Goal: Task Accomplishment & Management: Use online tool/utility

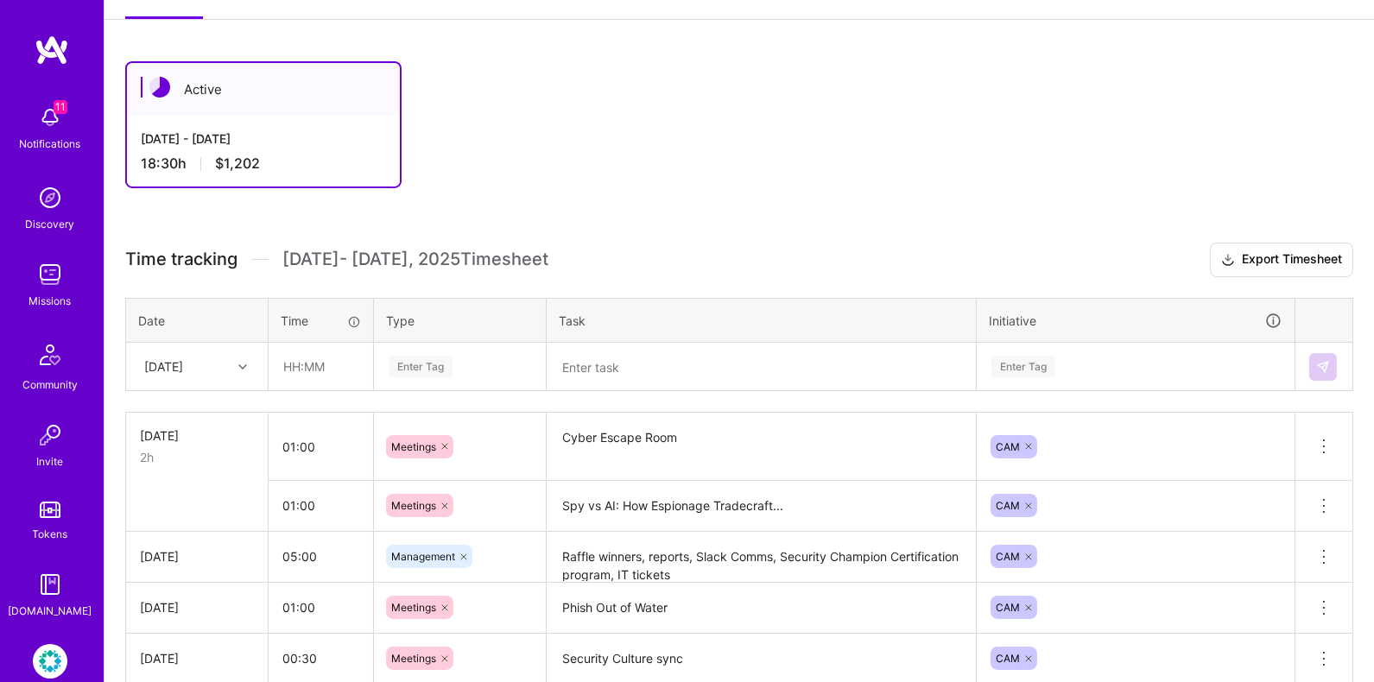
scroll to position [158, 0]
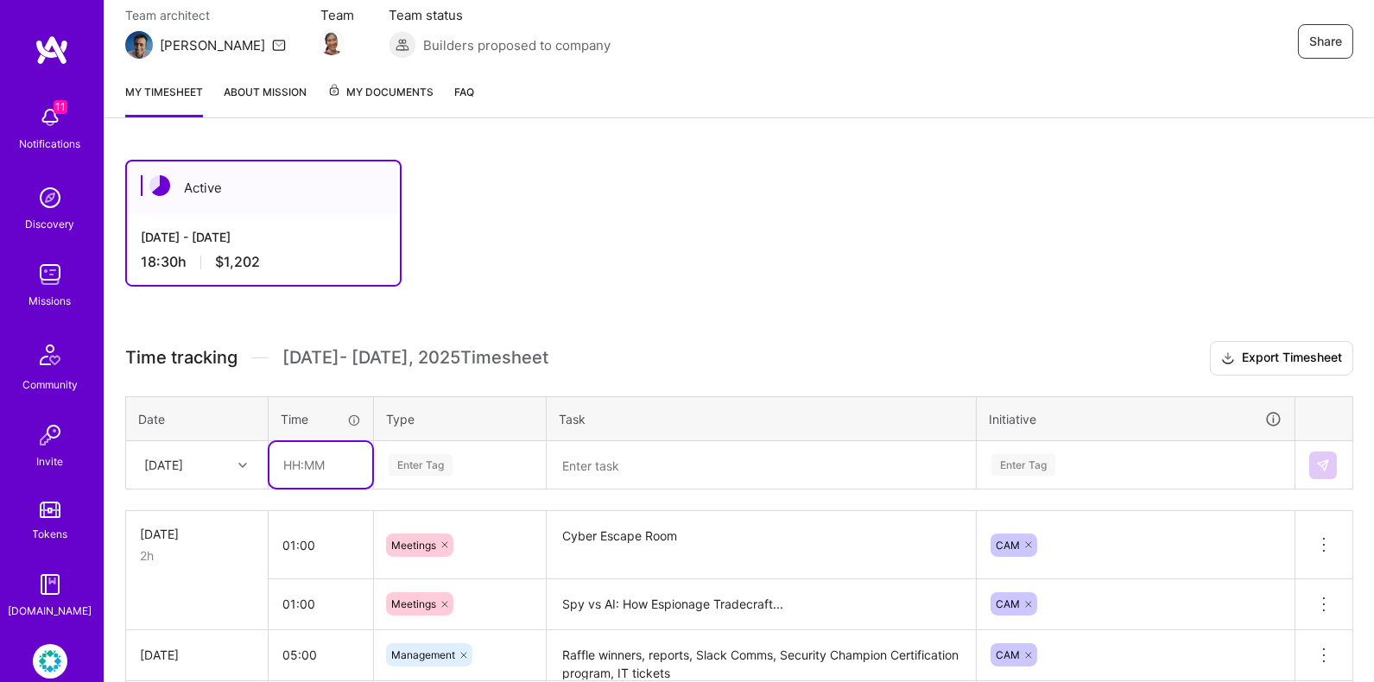
click at [291, 454] on input "text" at bounding box center [320, 465] width 103 height 46
type input "01:00"
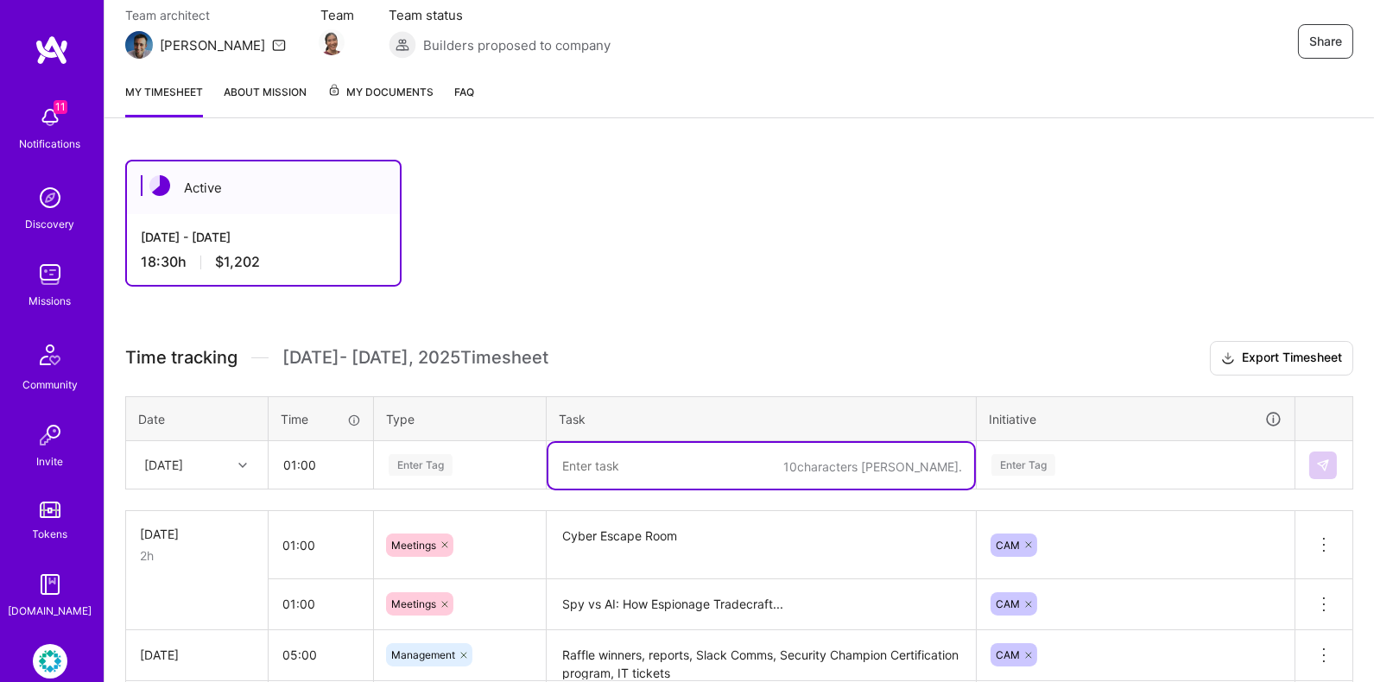
click at [627, 450] on textarea at bounding box center [761, 466] width 426 height 46
type textarea "C"
type textarea "Spy's Guide to Cybersecurity"
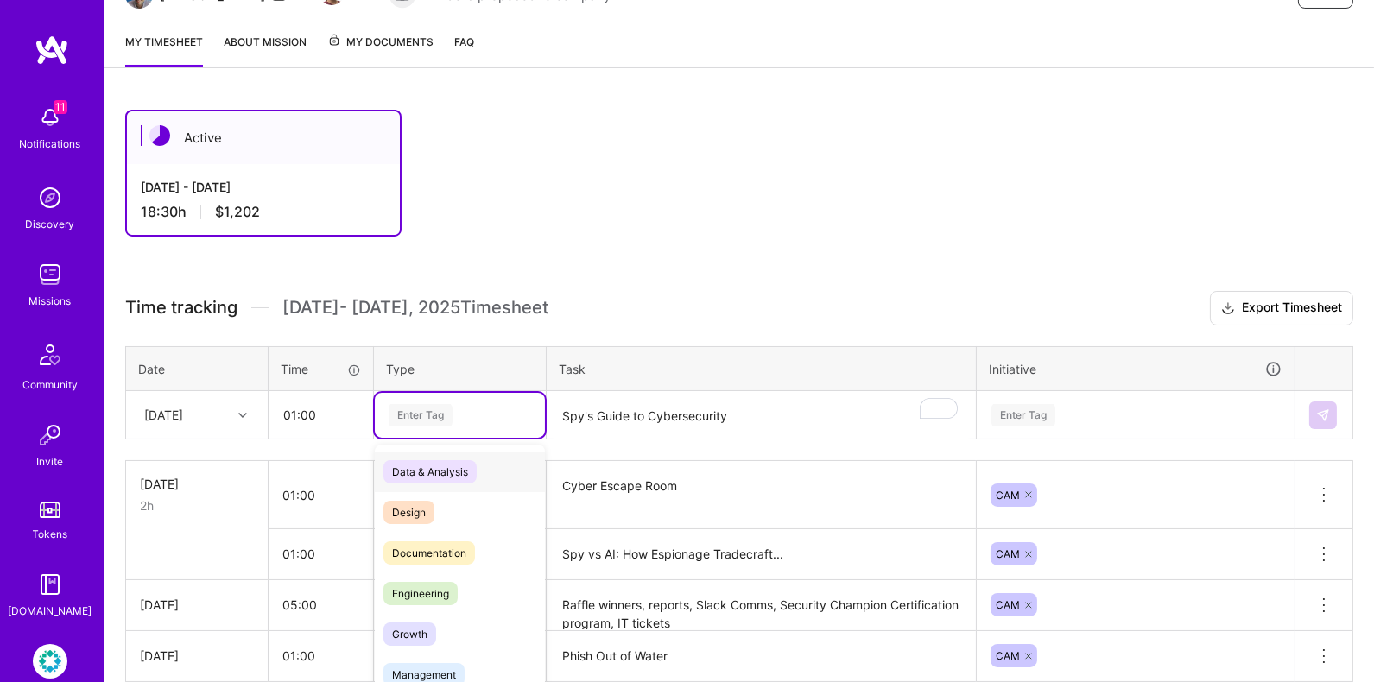
scroll to position [232, 0]
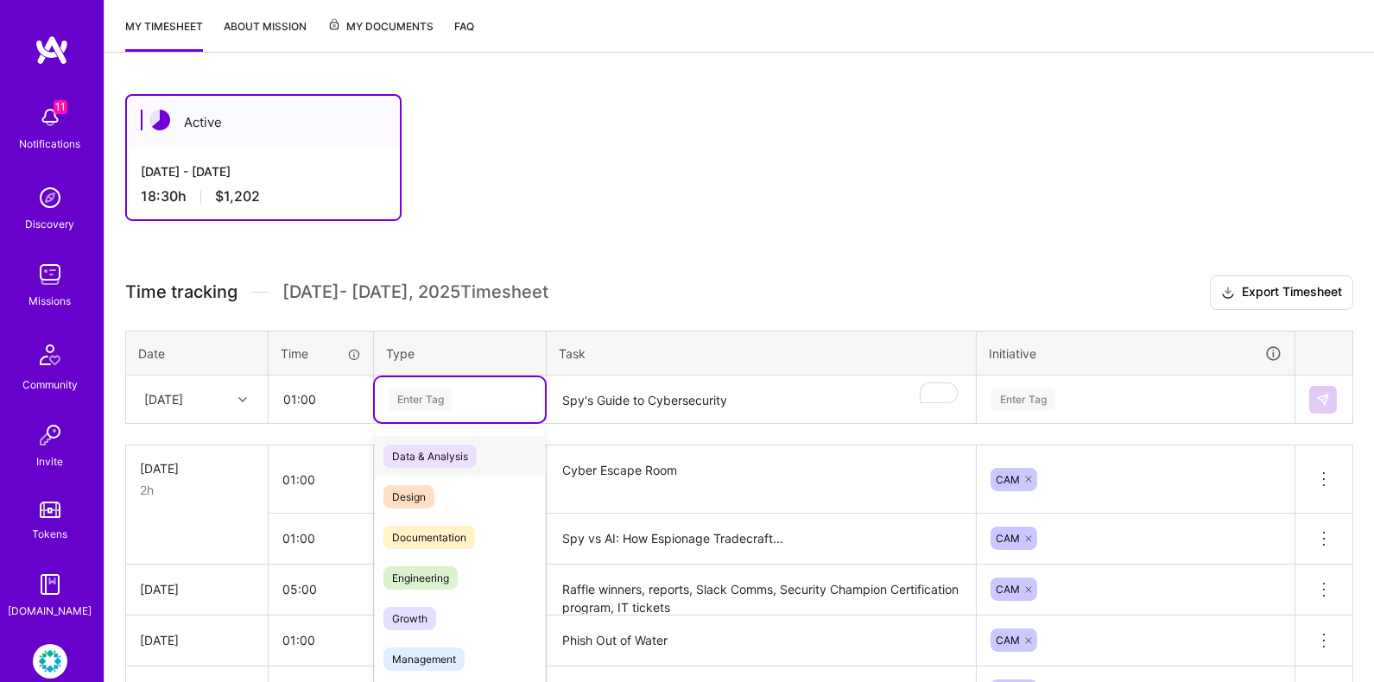
click at [433, 422] on div "option Data & Analysis focused, 0 of 2. 17 results available. Use Up and Down t…" at bounding box center [460, 399] width 170 height 45
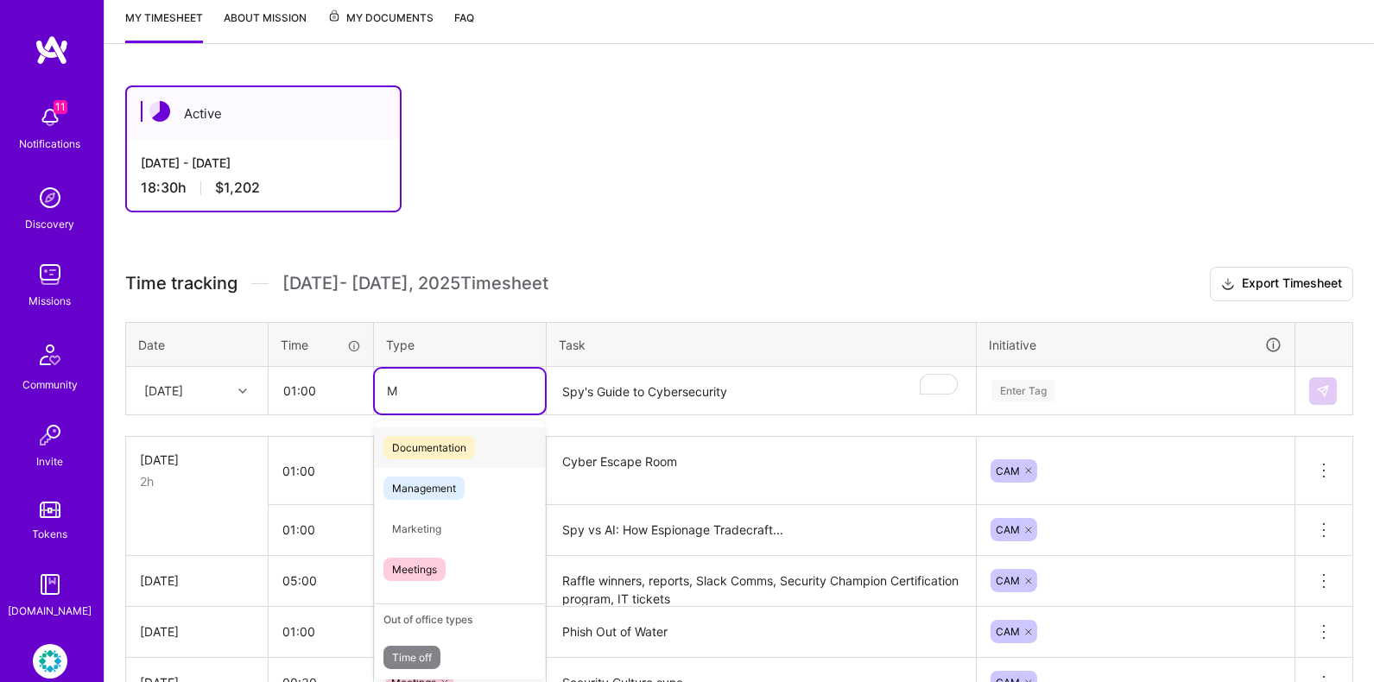
type input "Me"
click at [440, 524] on span "Meetings" at bounding box center [414, 528] width 62 height 23
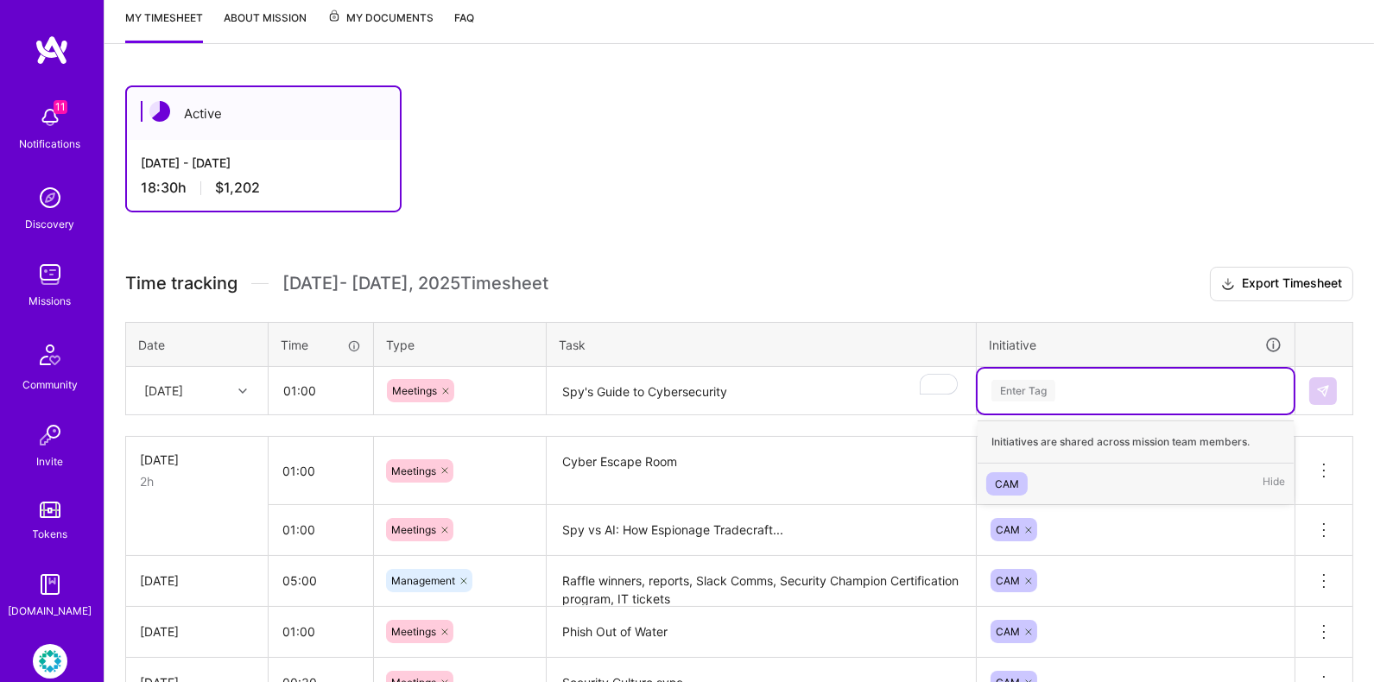
click at [1058, 380] on div "Enter Tag" at bounding box center [1135, 391] width 292 height 22
type input "CAM"
click at [1024, 479] on span "CAM" at bounding box center [1006, 483] width 41 height 23
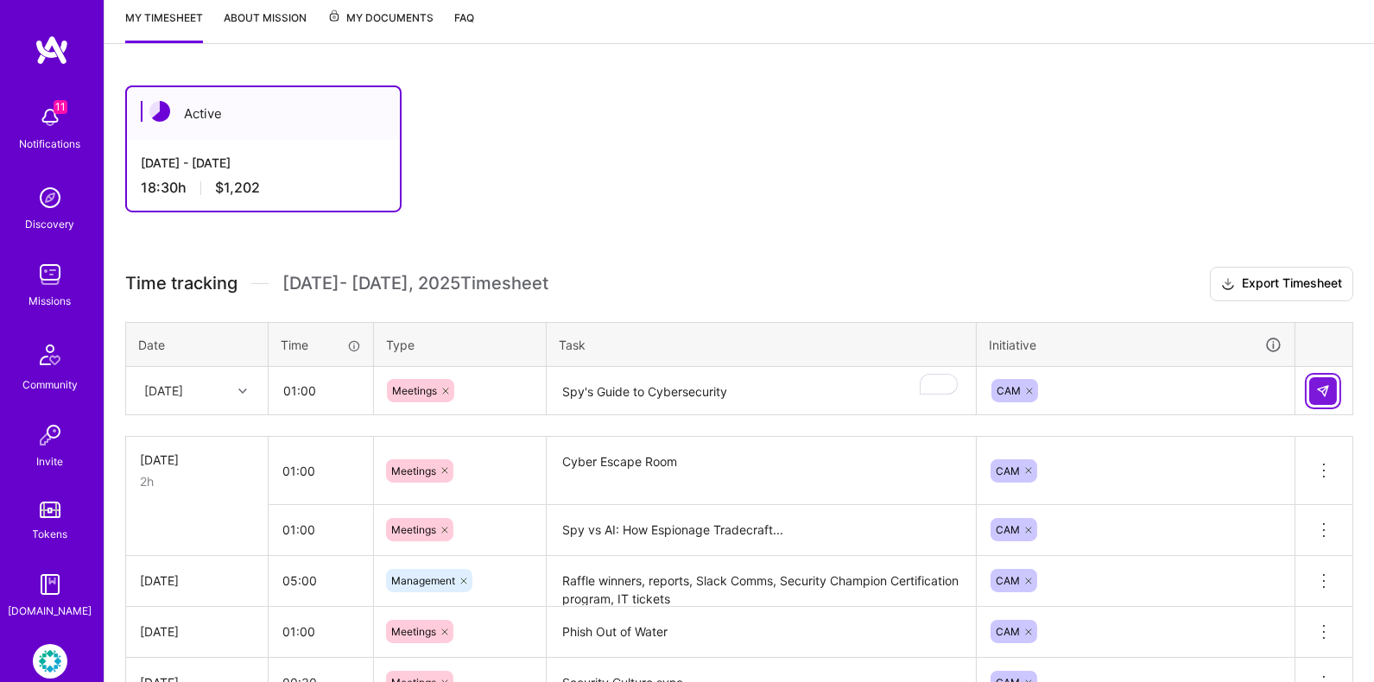
click at [1319, 387] on img at bounding box center [1323, 391] width 14 height 14
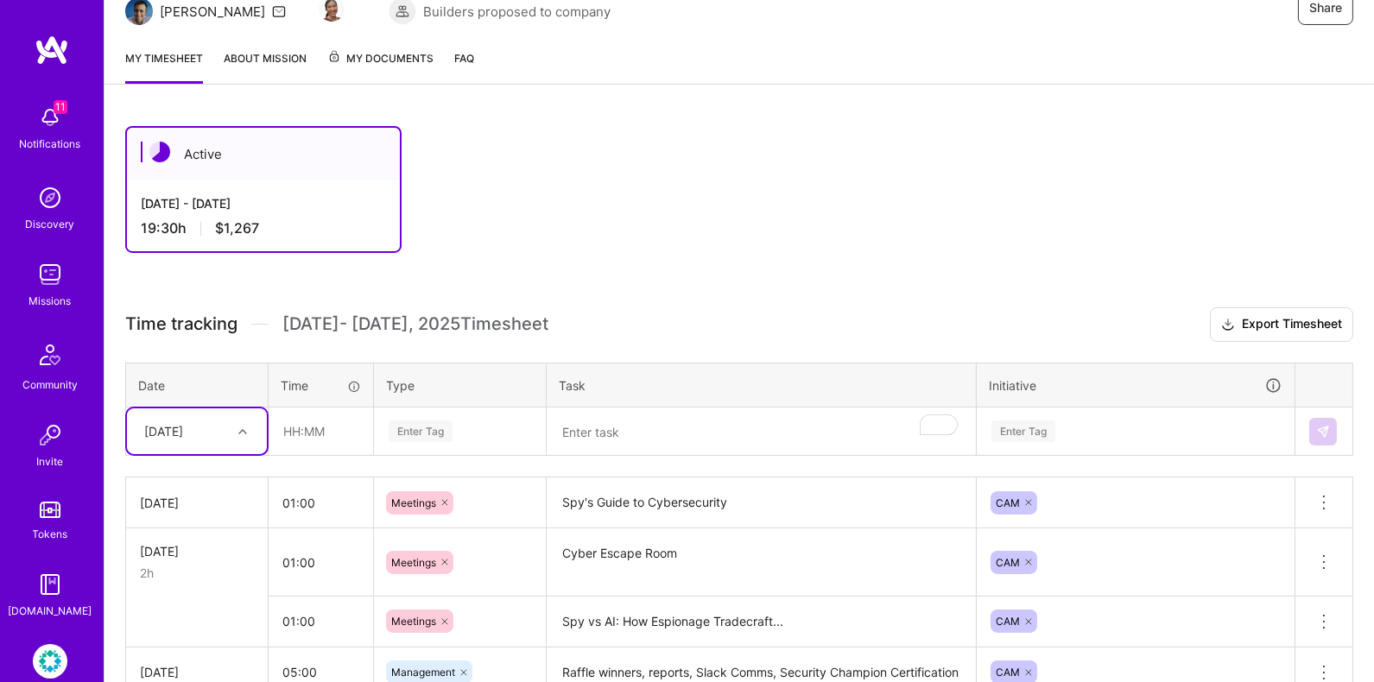
scroll to position [136, 0]
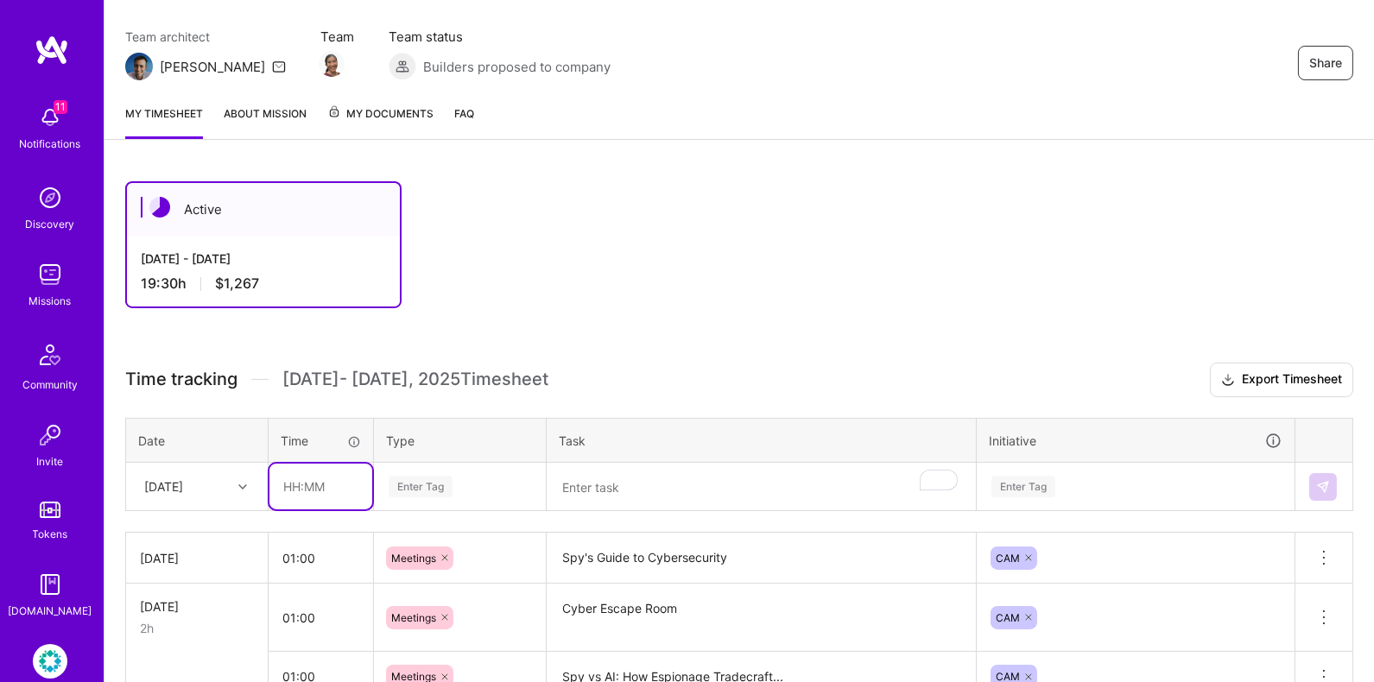
click at [299, 486] on input "text" at bounding box center [320, 487] width 103 height 46
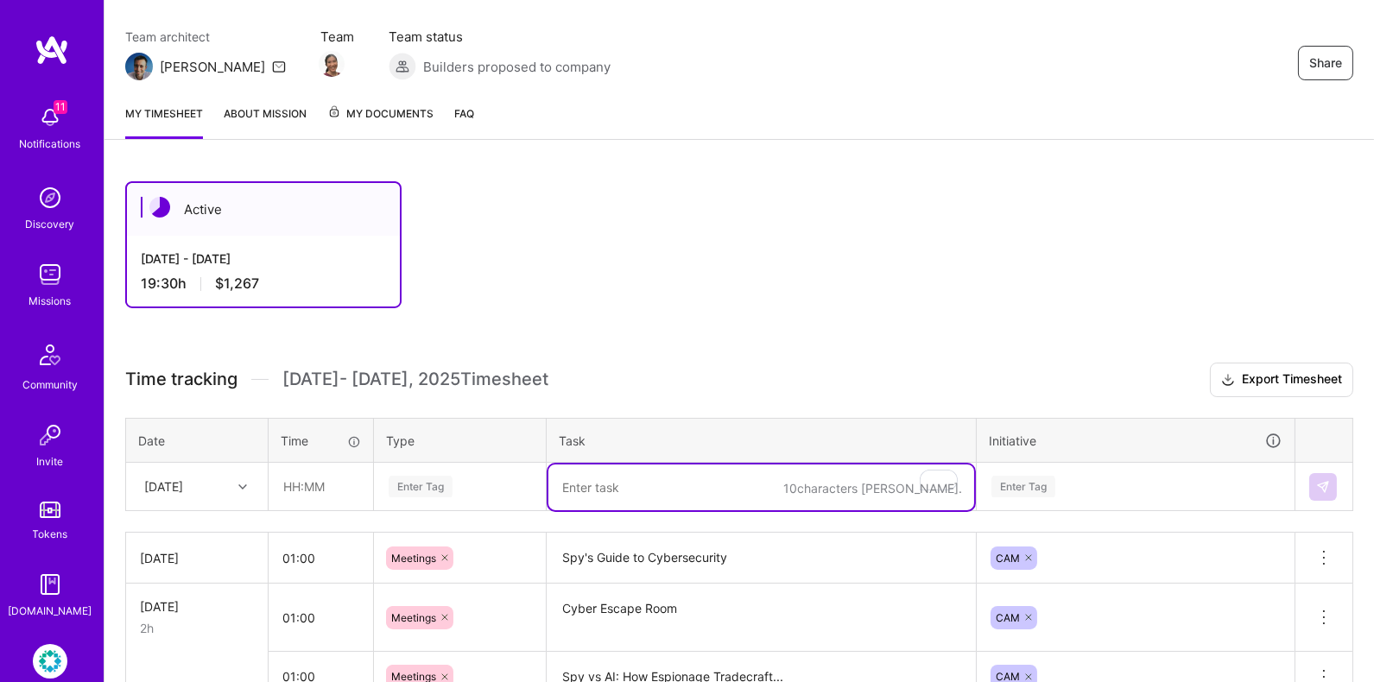
click at [637, 490] on textarea "To enrich screen reader interactions, please activate Accessibility in Grammarl…" at bounding box center [761, 487] width 426 height 46
type textarea "S"
type textarea "1:1 sync"
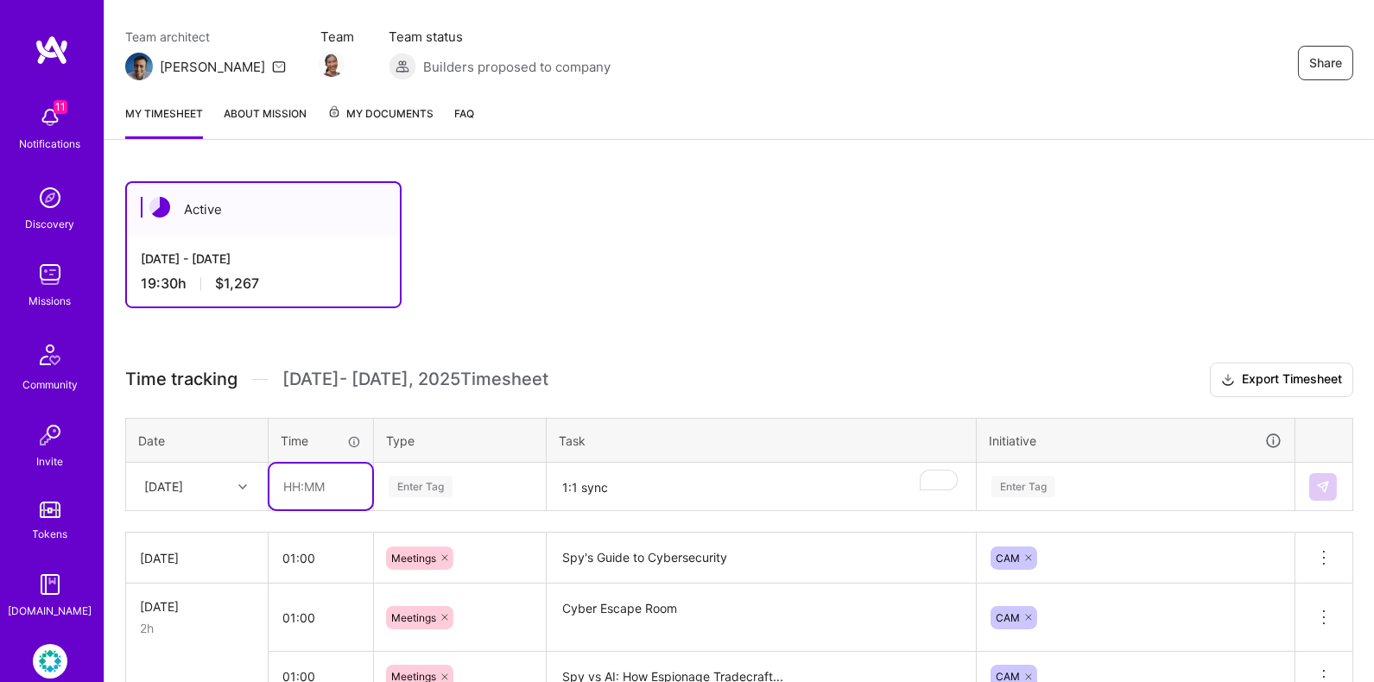
click at [330, 478] on input "text" at bounding box center [320, 487] width 103 height 46
type input "3"
type input "00:30"
click at [422, 474] on div "Enter Tag" at bounding box center [460, 486] width 170 height 45
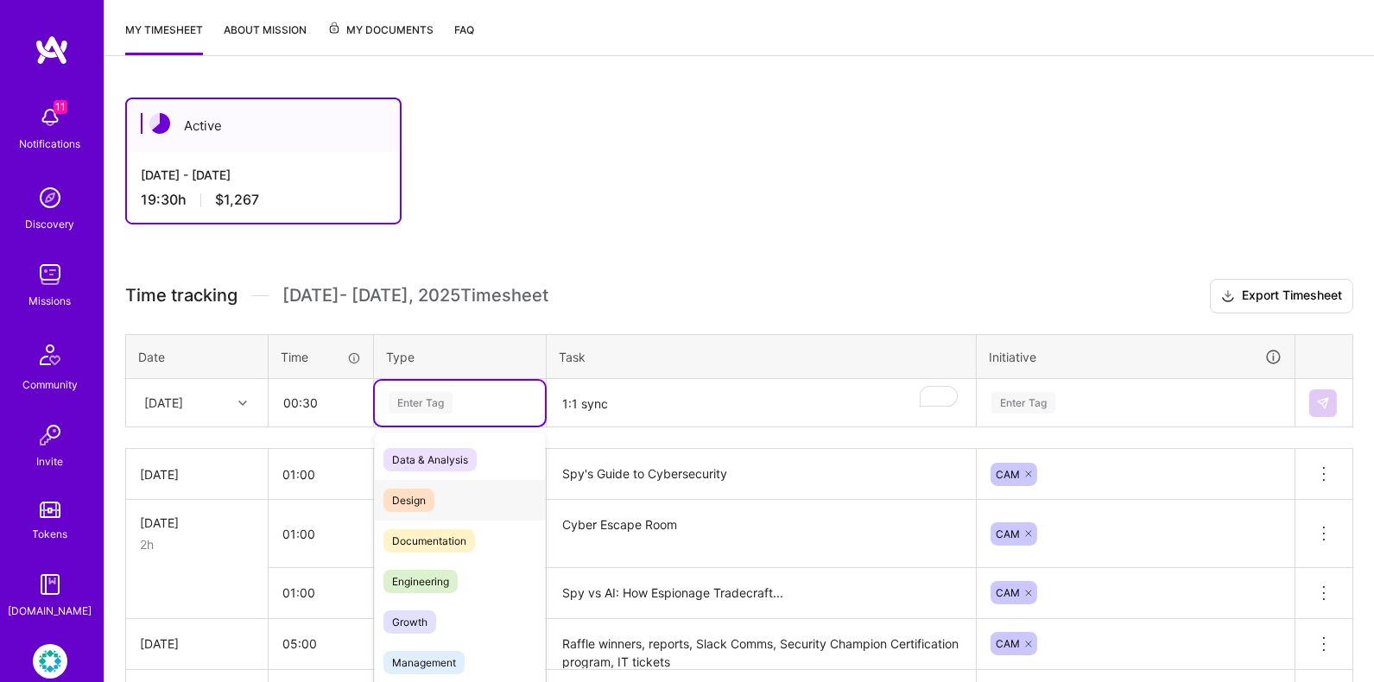
scroll to position [232, 0]
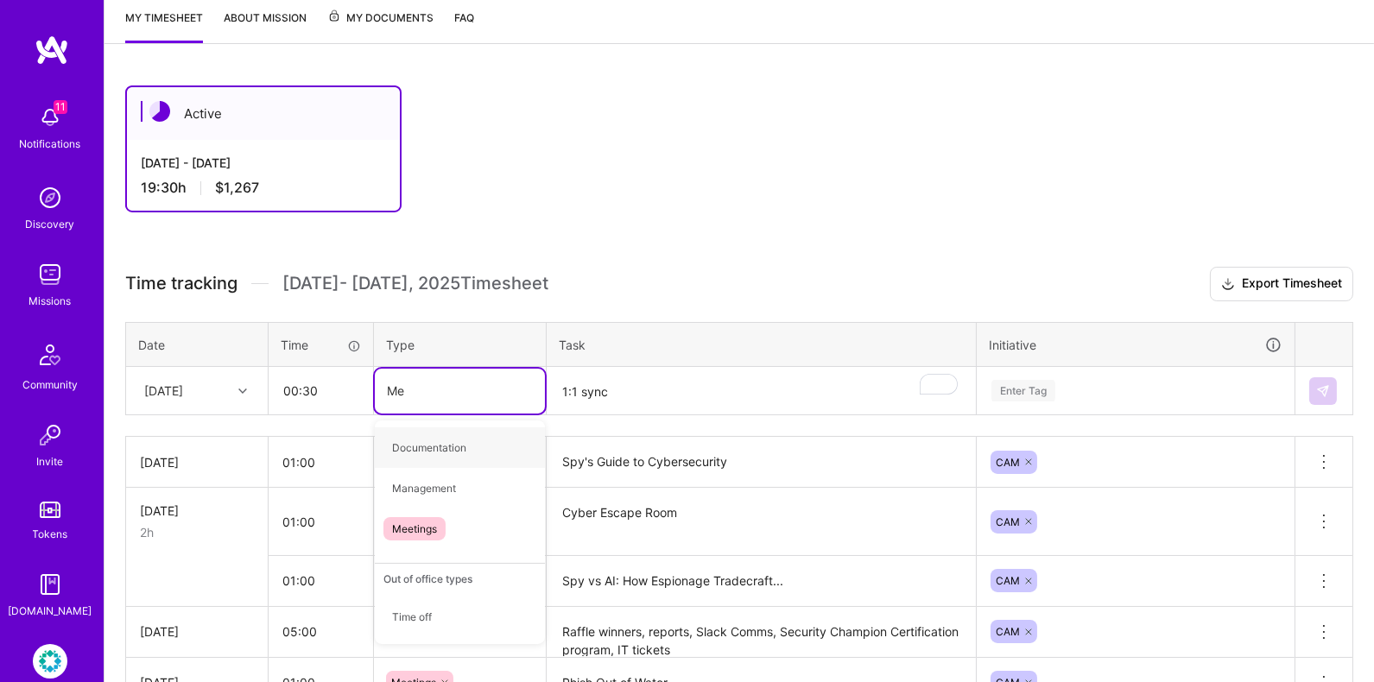
type input "Mee"
click at [492, 439] on div "Meetings" at bounding box center [460, 447] width 170 height 41
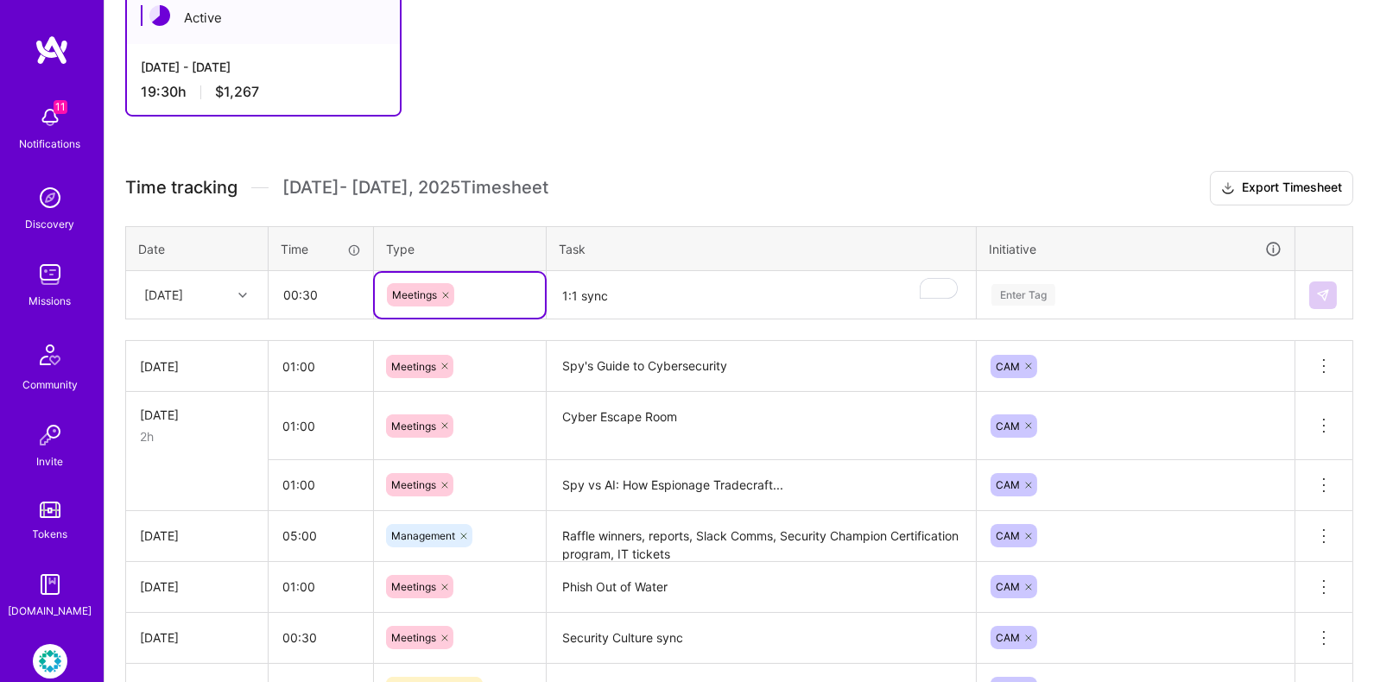
scroll to position [310, 0]
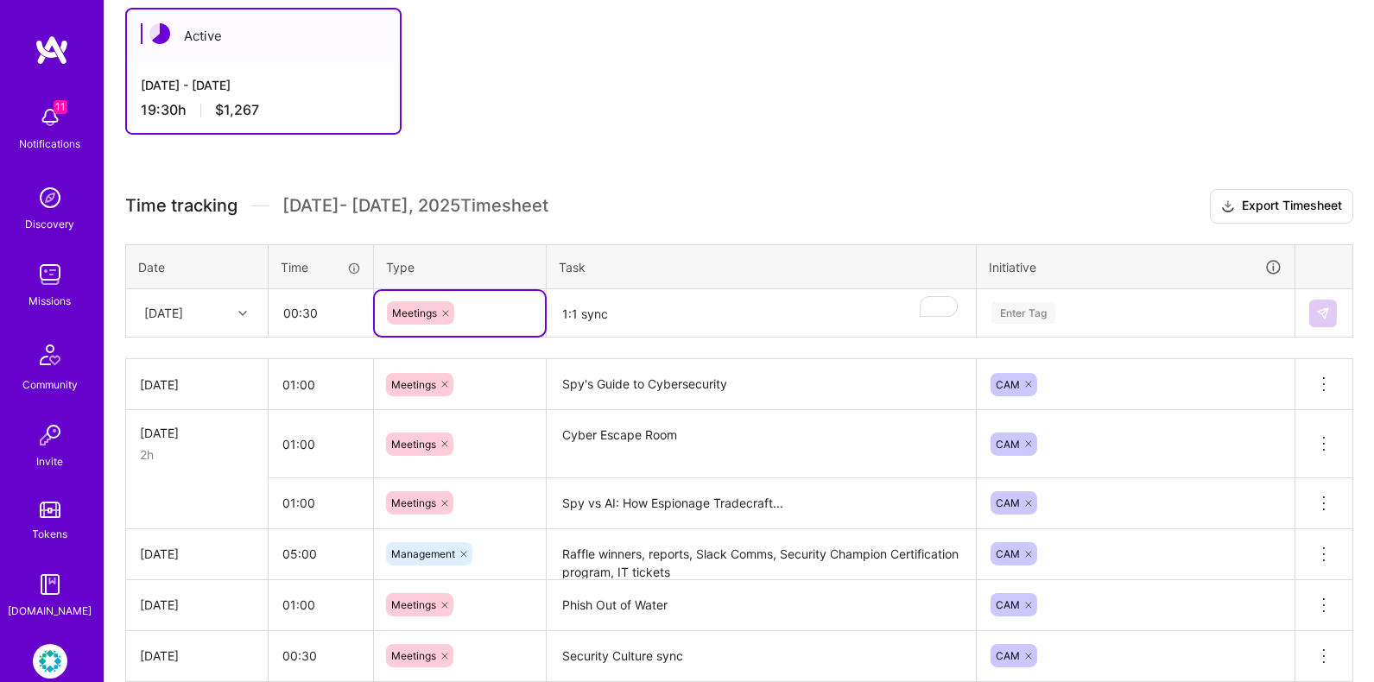
click at [1072, 304] on div "Enter Tag" at bounding box center [1135, 313] width 292 height 22
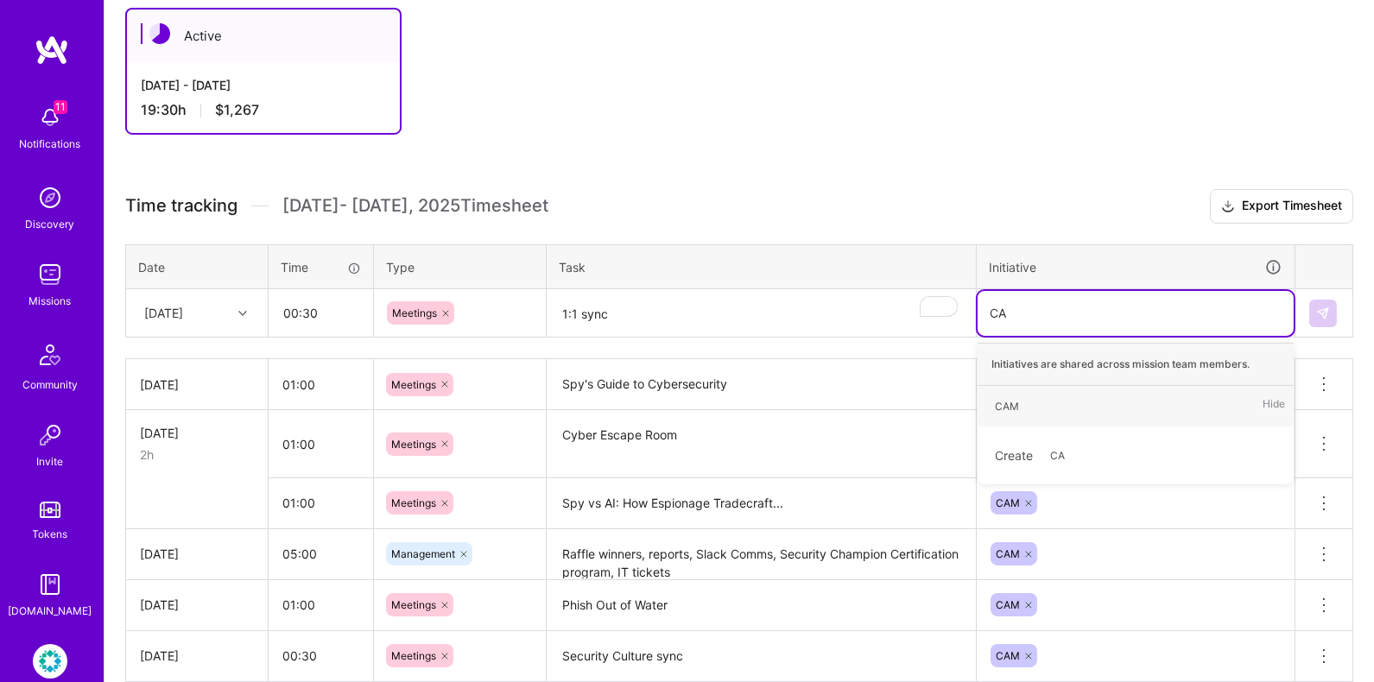
type input "CAM"
click at [1023, 386] on div "CAM Hide" at bounding box center [1135, 406] width 316 height 41
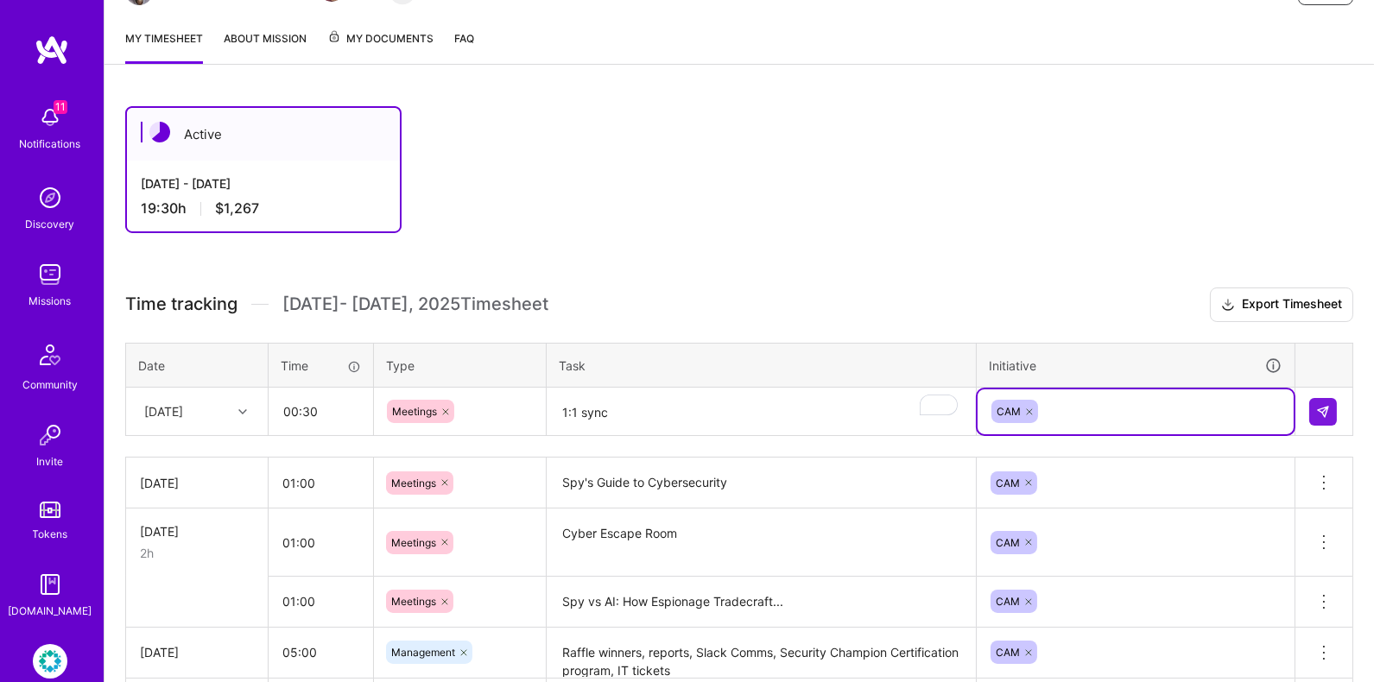
scroll to position [208, 0]
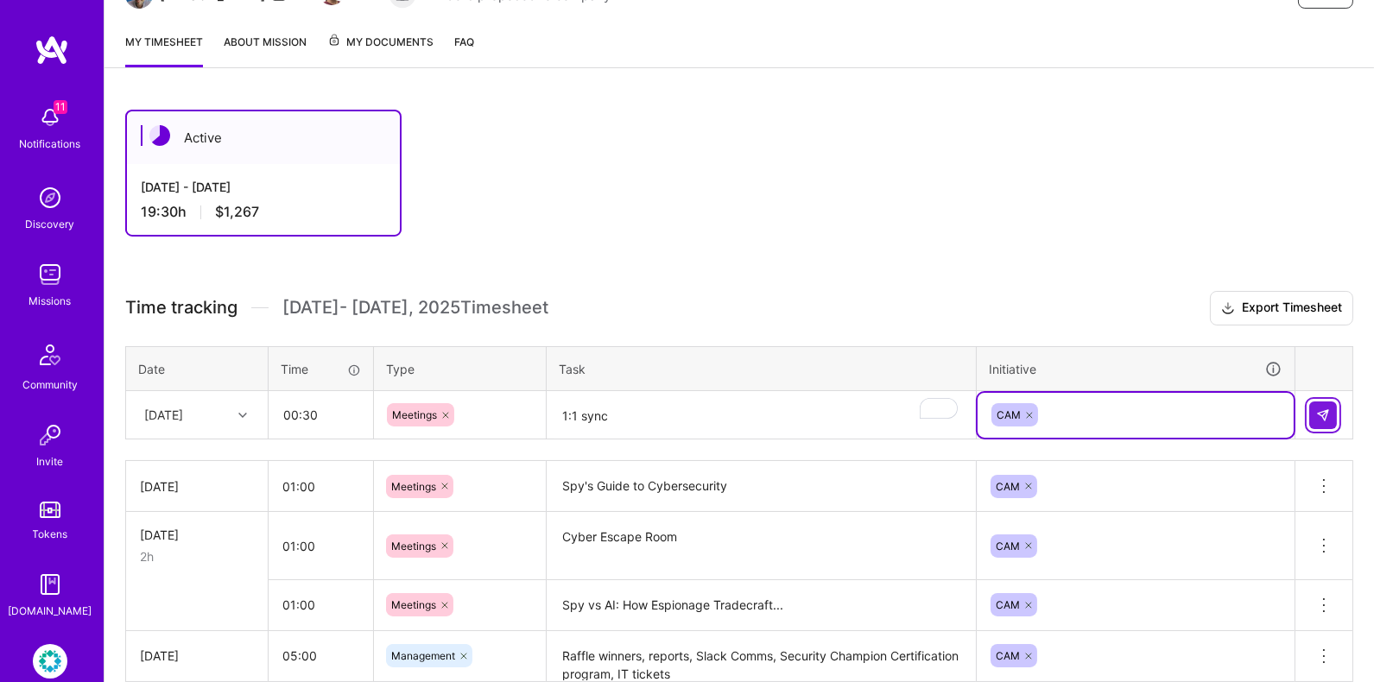
click at [1326, 410] on img at bounding box center [1323, 415] width 14 height 14
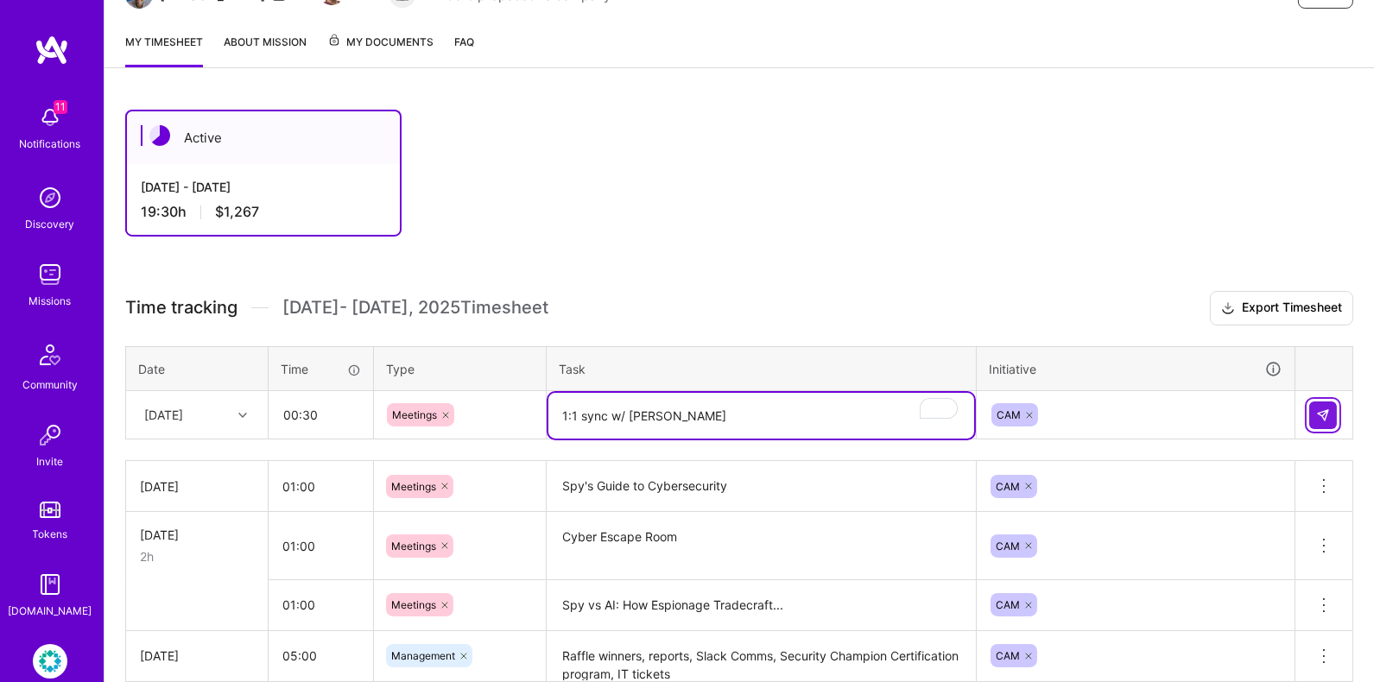
type textarea "1:1 sync w/ [PERSON_NAME]"
click at [1323, 414] on img at bounding box center [1323, 415] width 14 height 14
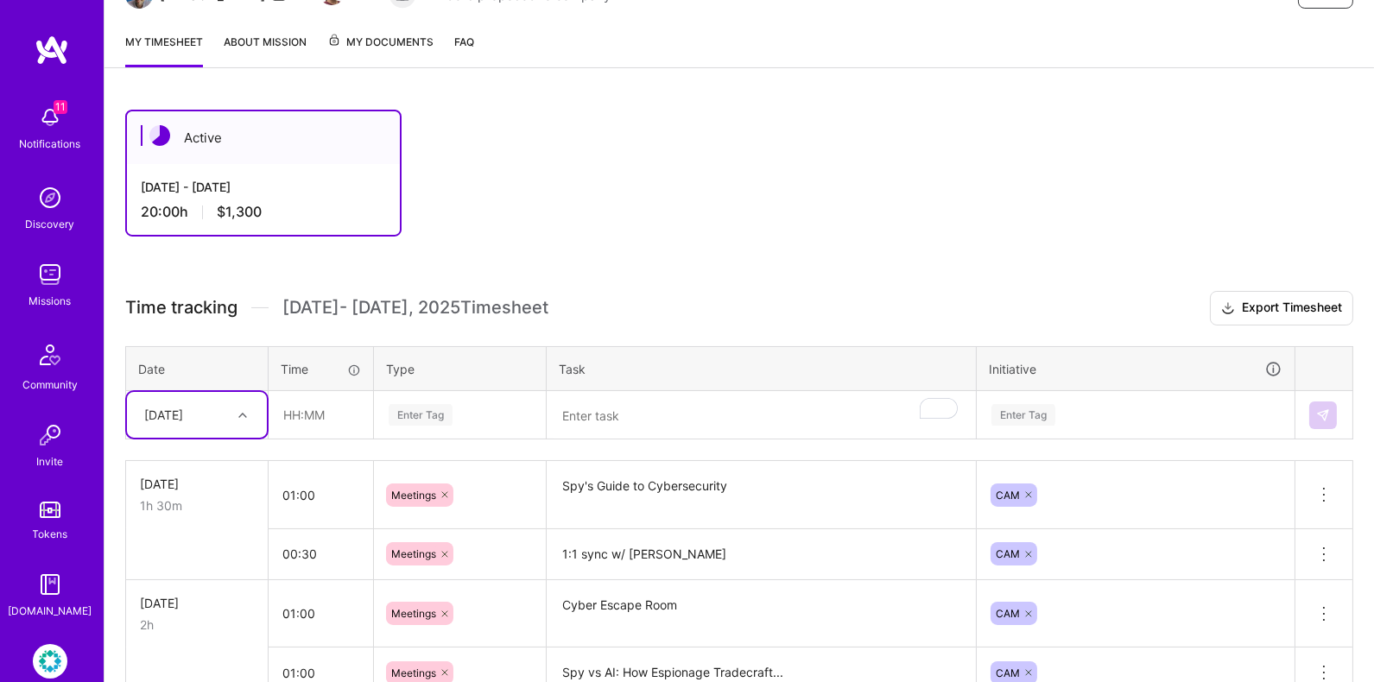
click at [28, 133] on div "11 Notifications" at bounding box center [50, 127] width 107 height 60
click at [62, 108] on div "11 Notifications Discovery Missions Community Invite Tokens [DOMAIN_NAME]" at bounding box center [52, 358] width 104 height 523
click at [62, 108] on span "11" at bounding box center [61, 107] width 14 height 14
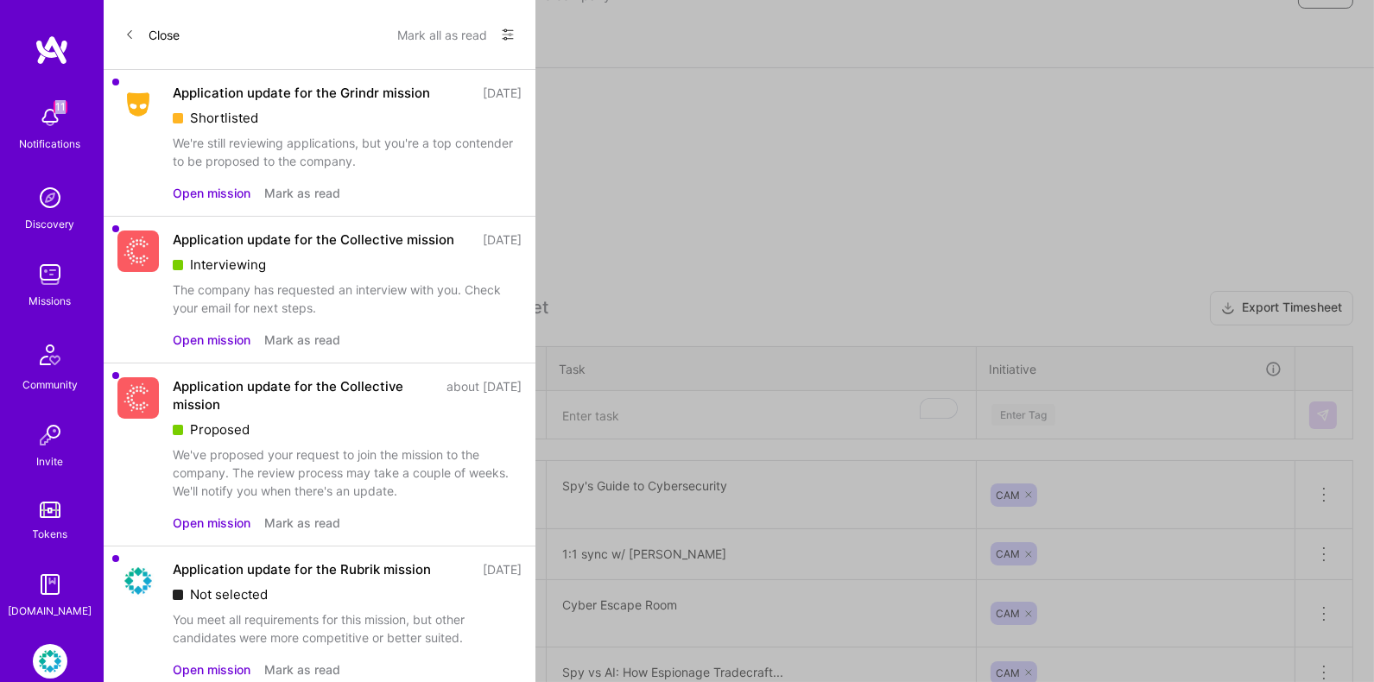
click at [167, 29] on button "Close" at bounding box center [151, 35] width 55 height 28
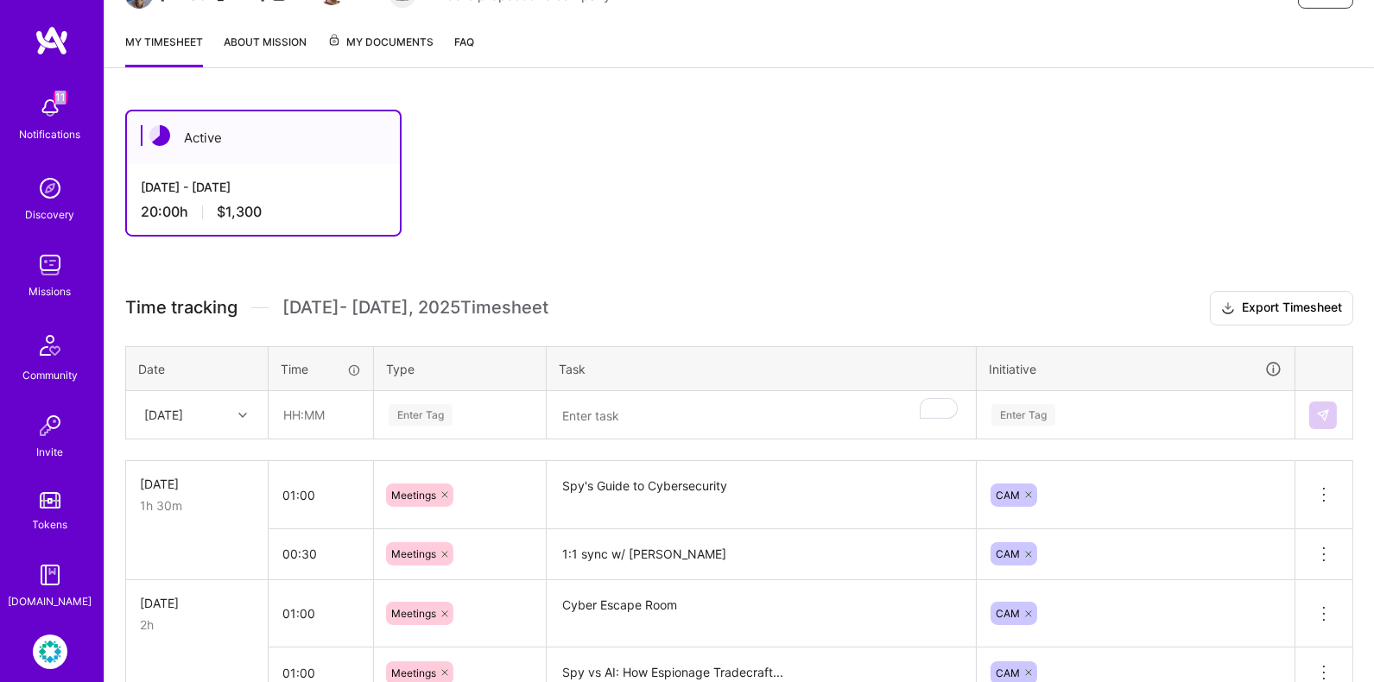
scroll to position [0, 0]
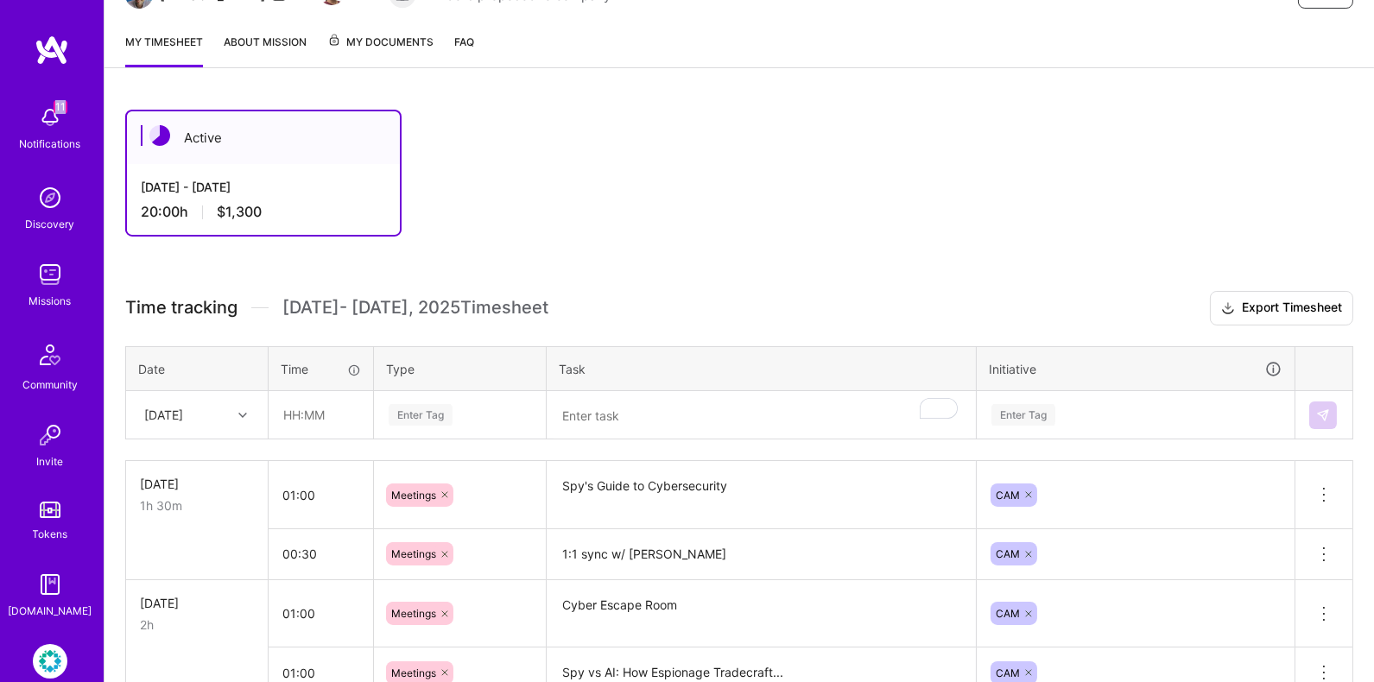
click at [55, 277] on img at bounding box center [50, 274] width 35 height 35
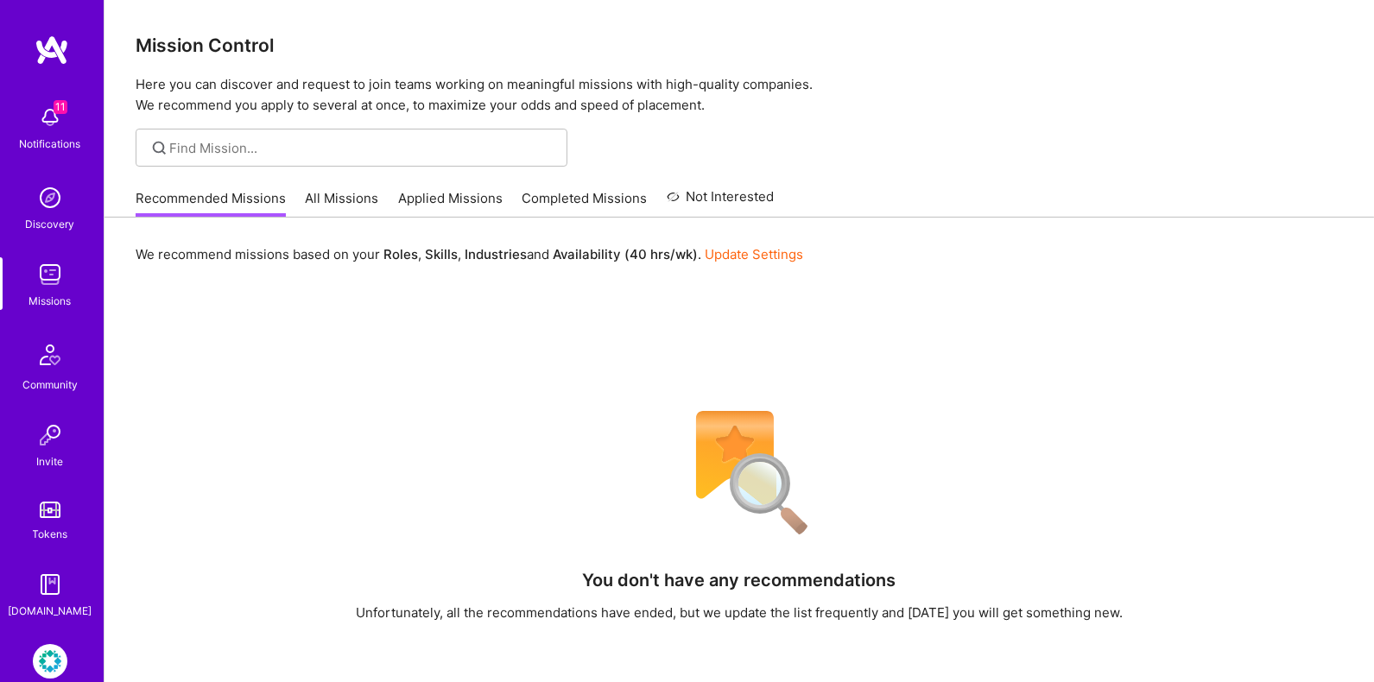
click at [433, 196] on link "Applied Missions" at bounding box center [450, 203] width 104 height 28
